Goal: Use online tool/utility: Utilize a website feature to perform a specific function

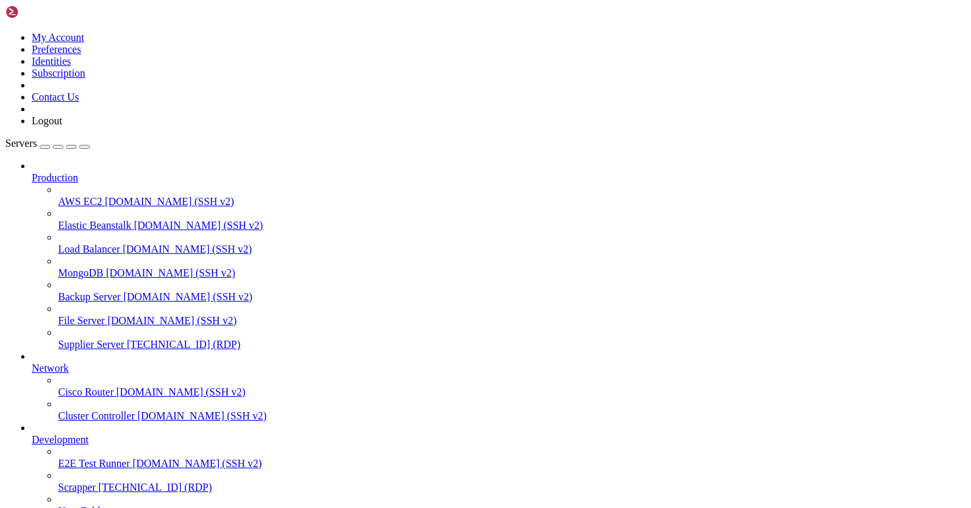
click at [80, 338] on span "Supplier Server" at bounding box center [91, 343] width 66 height 11
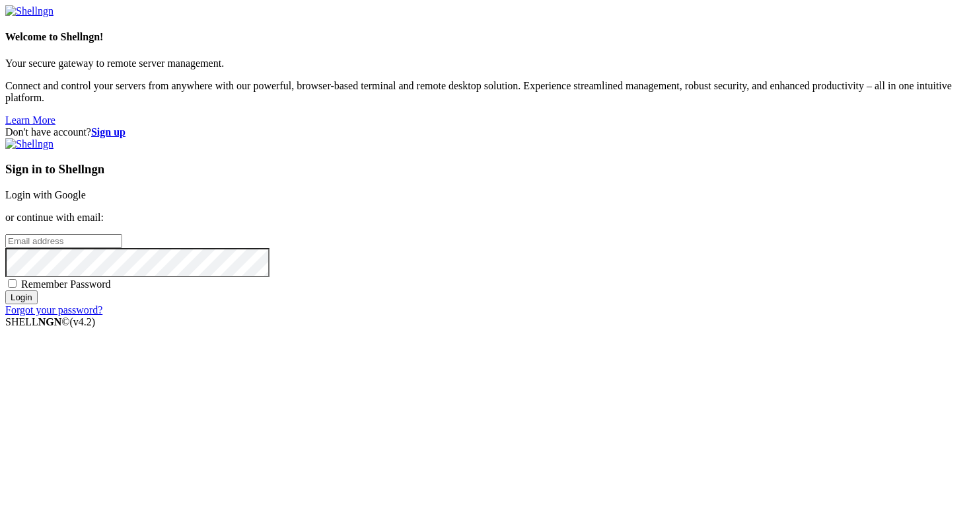
click at [122, 247] on input "email" at bounding box center [63, 241] width 117 height 14
type input "[PERSON_NAME][EMAIL_ADDRESS][DOMAIN_NAME]"
click at [38, 304] on input "Login" at bounding box center [21, 297] width 32 height 14
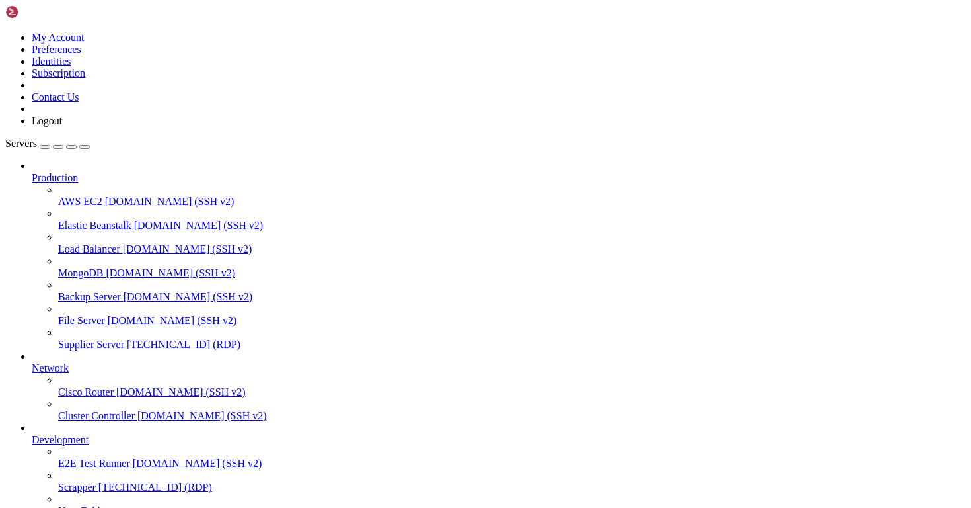
drag, startPoint x: 159, startPoint y: 914, endPoint x: 228, endPoint y: 915, distance: 68.7
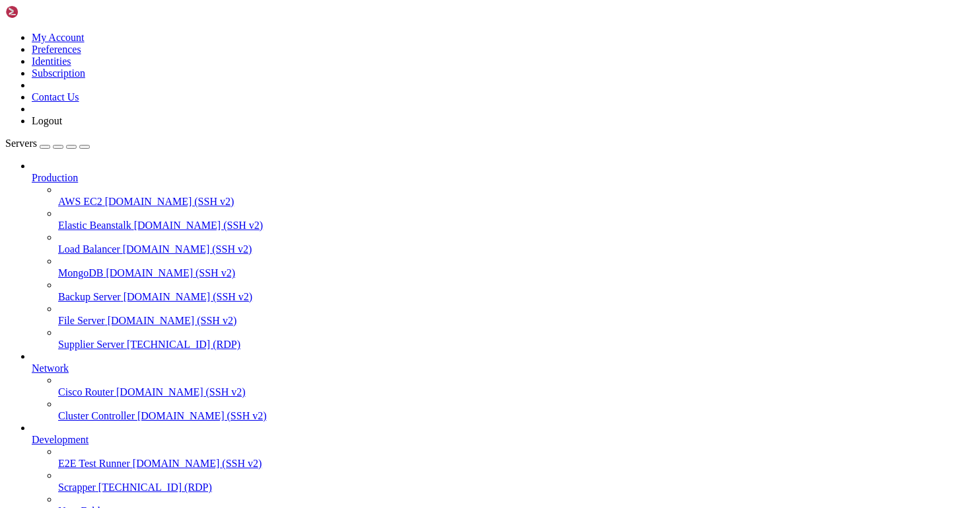
drag, startPoint x: 233, startPoint y: 914, endPoint x: 161, endPoint y: 915, distance: 72.0
